Goal: Transaction & Acquisition: Download file/media

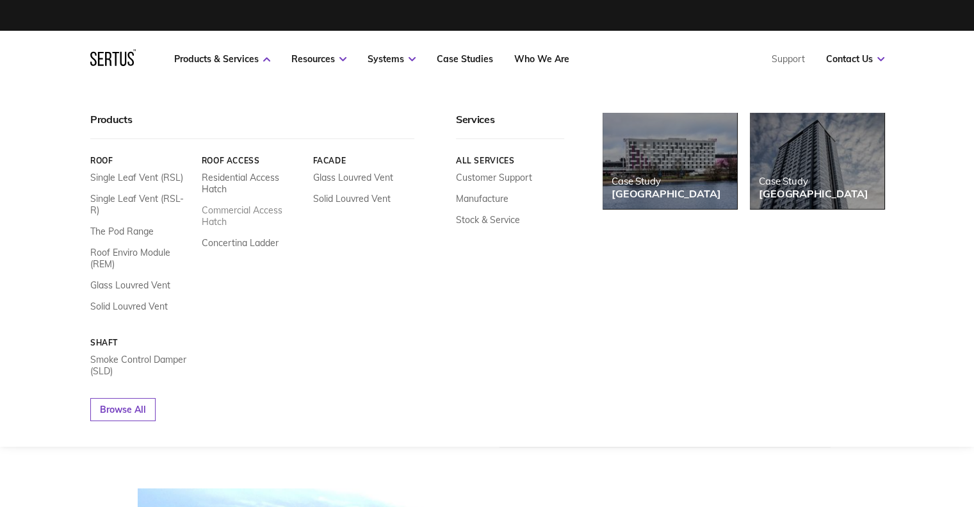
click at [238, 215] on link "Commercial Access Hatch" at bounding box center [252, 215] width 102 height 23
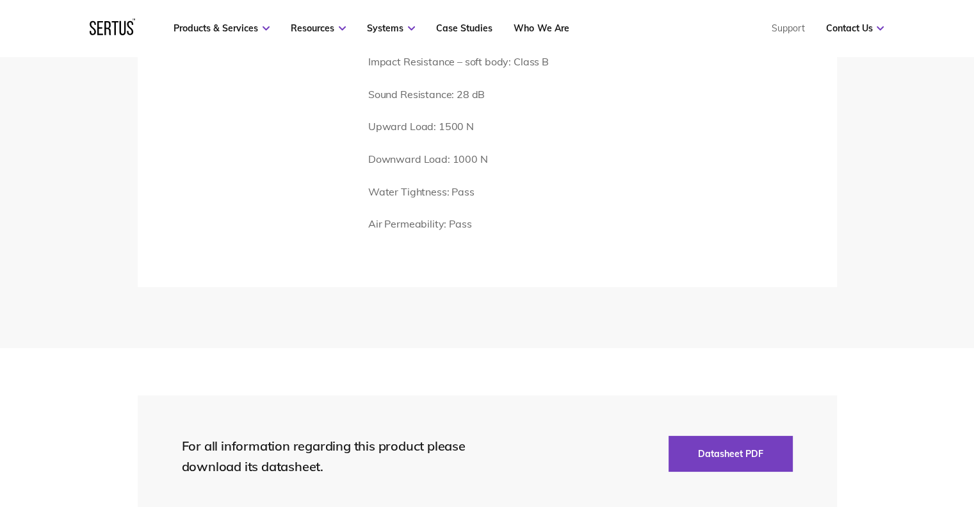
scroll to position [2159, 0]
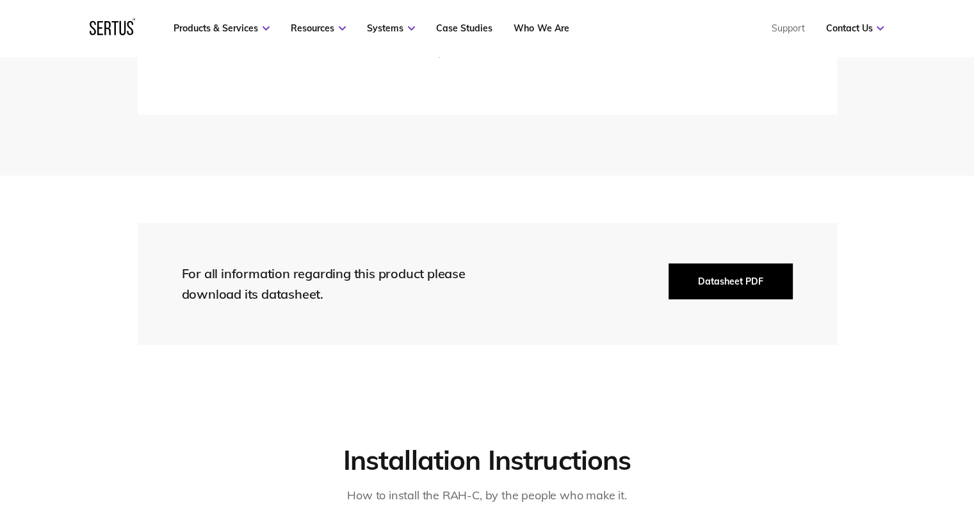
click at [678, 280] on button "Datasheet PDF" at bounding box center [731, 281] width 124 height 36
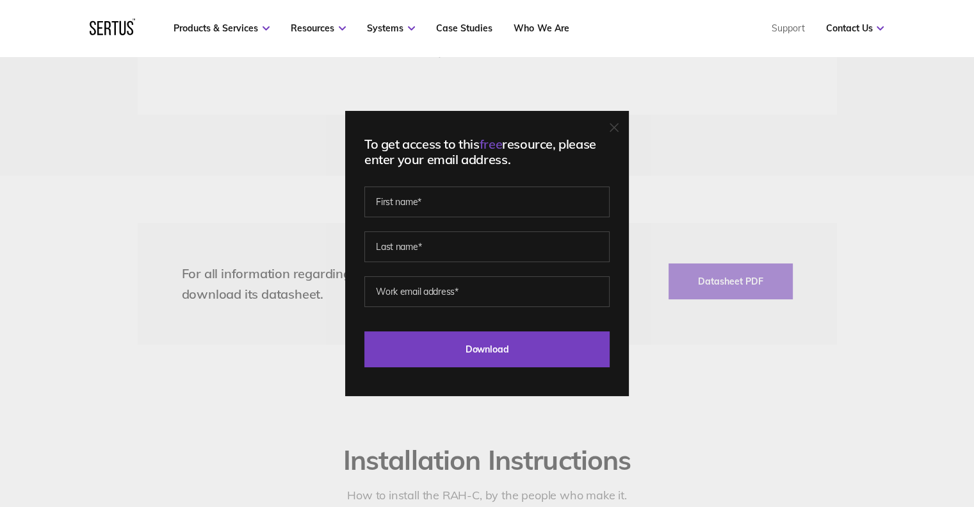
click at [617, 123] on icon at bounding box center [614, 127] width 9 height 9
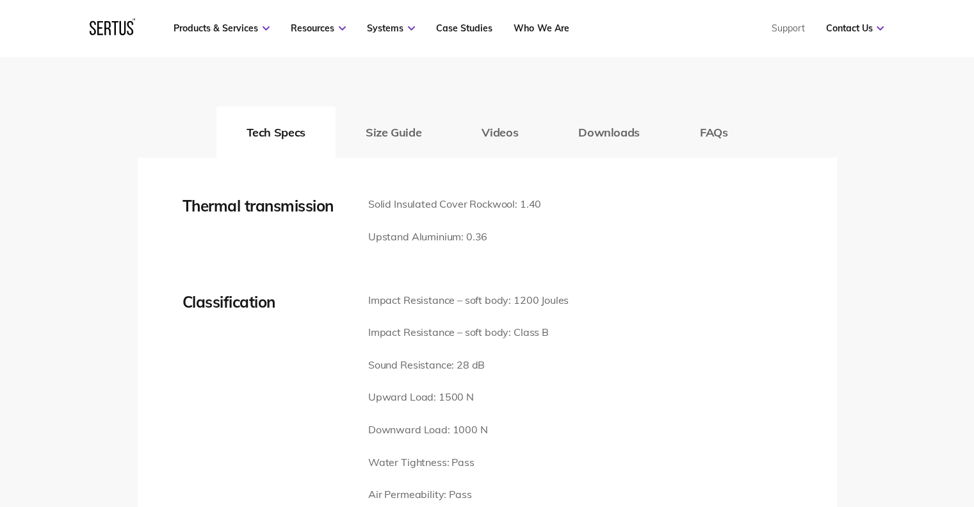
scroll to position [1722, 0]
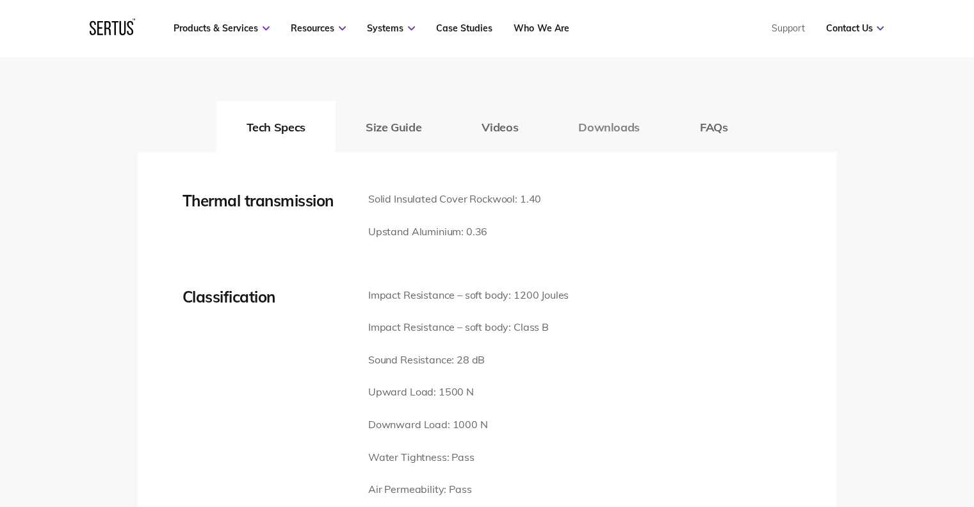
click at [602, 125] on button "Downloads" at bounding box center [609, 126] width 122 height 51
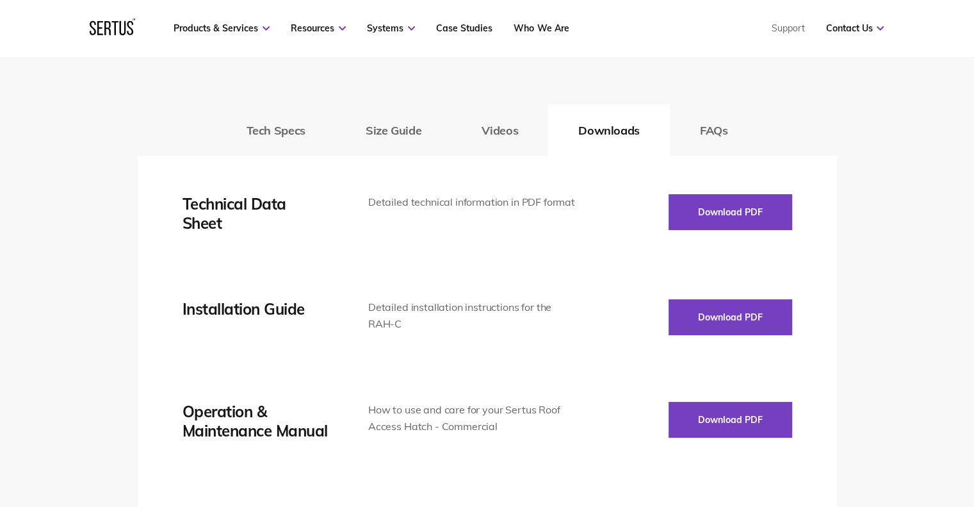
scroll to position [1718, 0]
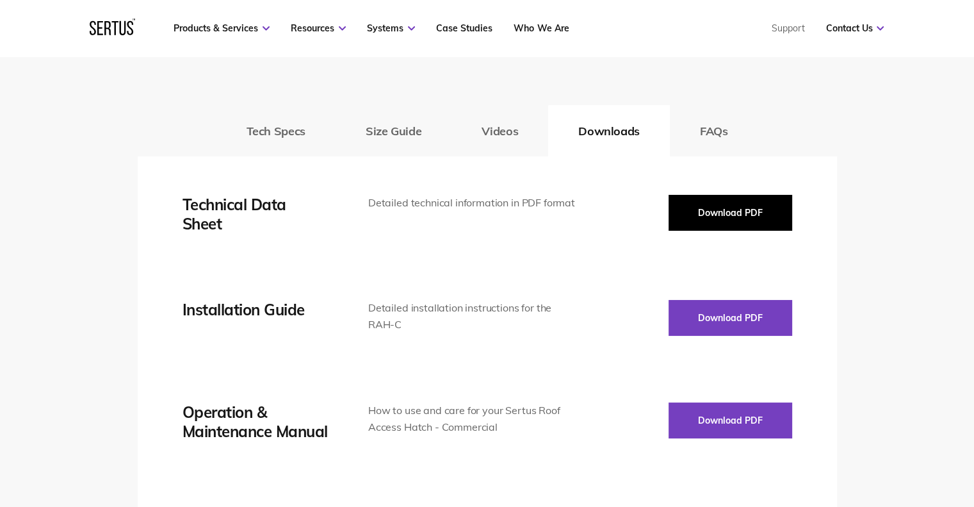
click at [716, 213] on button "Download PDF" at bounding box center [731, 213] width 124 height 36
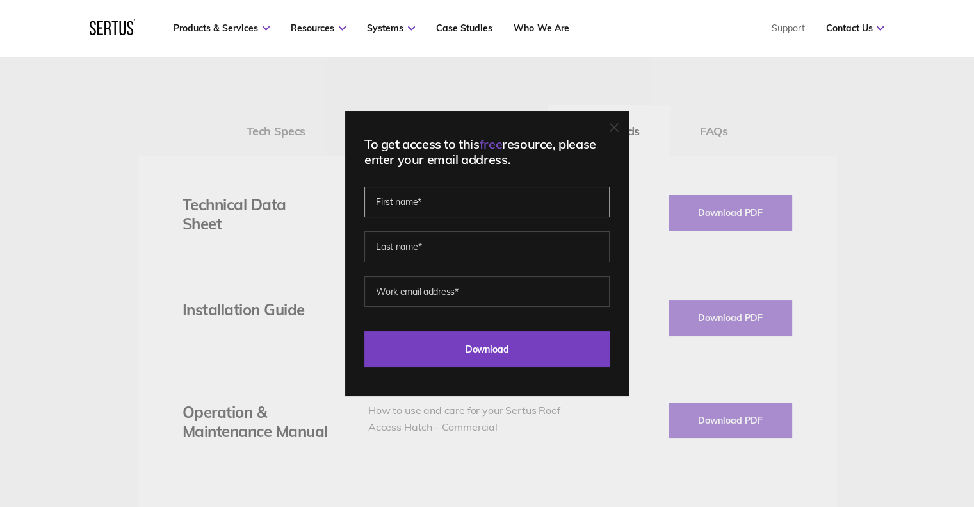
click at [476, 202] on input "text" at bounding box center [486, 201] width 245 height 31
type input "[PERSON_NAME]"
type input "[PERSON_NAME][EMAIL_ADDRESS][PERSON_NAME][DOMAIN_NAME]"
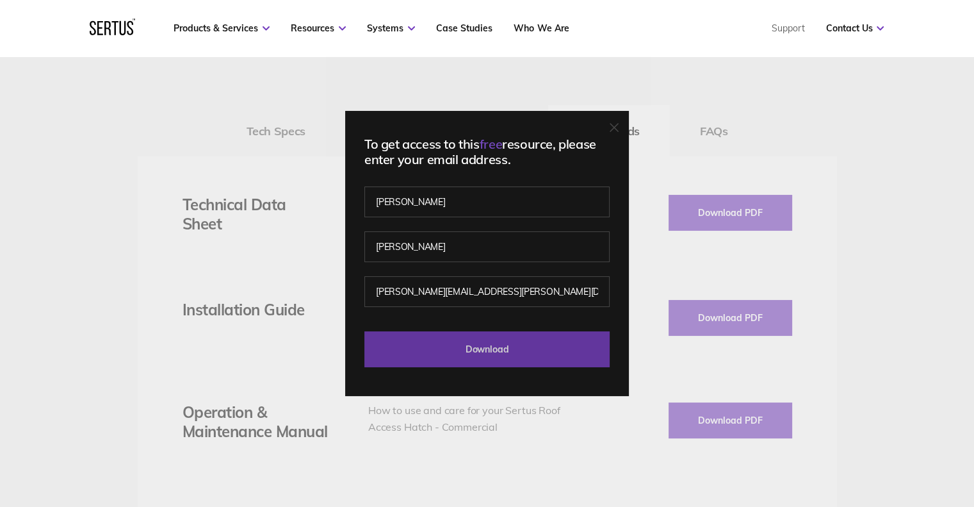
click at [461, 348] on input "Download" at bounding box center [486, 349] width 245 height 36
